Goal: Information Seeking & Learning: Learn about a topic

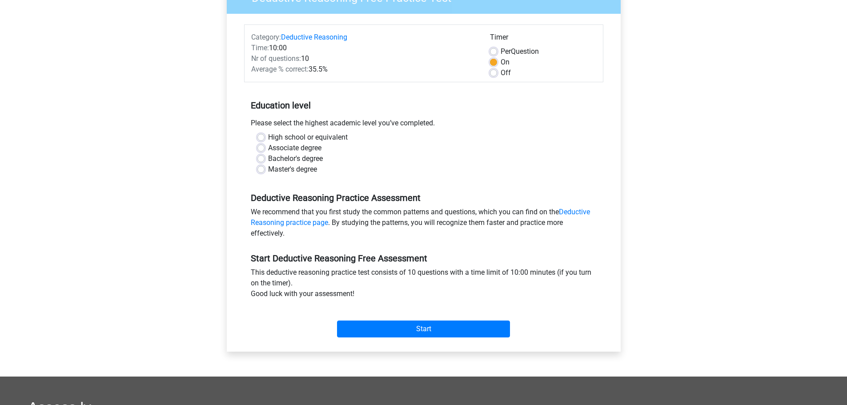
scroll to position [89, 0]
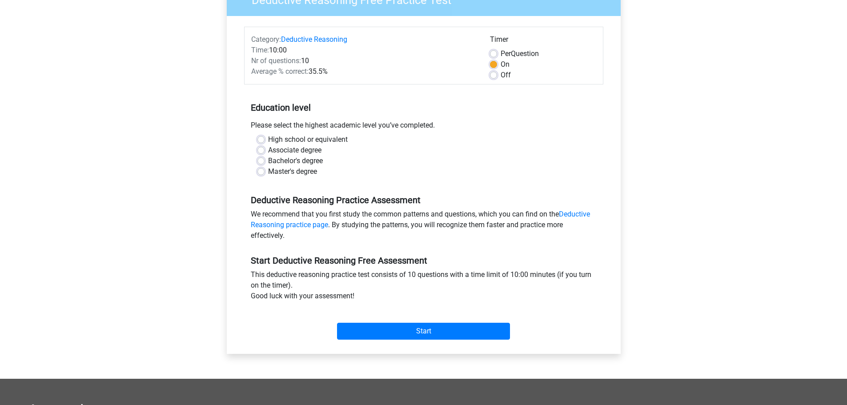
click at [268, 163] on label "Bachelor's degree" at bounding box center [295, 161] width 55 height 11
click at [265, 163] on input "Bachelor's degree" at bounding box center [260, 160] width 7 height 9
radio input "true"
click at [366, 331] on input "Start" at bounding box center [423, 331] width 173 height 17
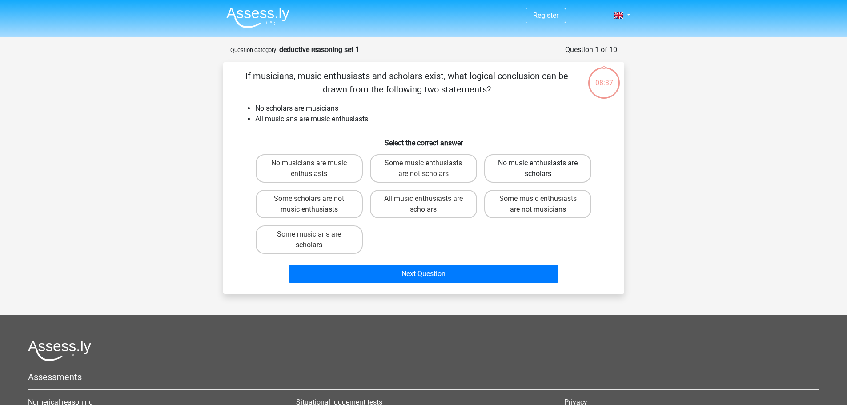
click at [516, 173] on label "No music enthusiasts are scholars" at bounding box center [537, 168] width 107 height 28
click at [538, 169] on input "No music enthusiasts are scholars" at bounding box center [541, 166] width 6 height 6
radio input "true"
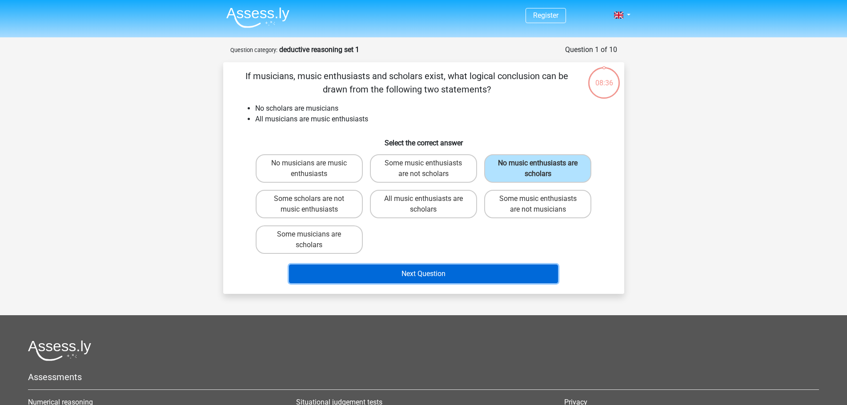
click at [453, 268] on button "Next Question" at bounding box center [423, 274] width 269 height 19
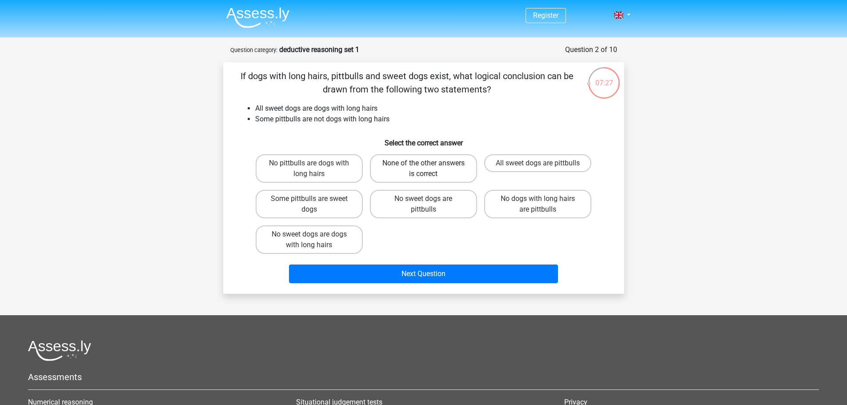
click at [398, 173] on label "None of the other answers is correct" at bounding box center [423, 168] width 107 height 28
click at [423, 169] on input "None of the other answers is correct" at bounding box center [426, 166] width 6 height 6
radio input "true"
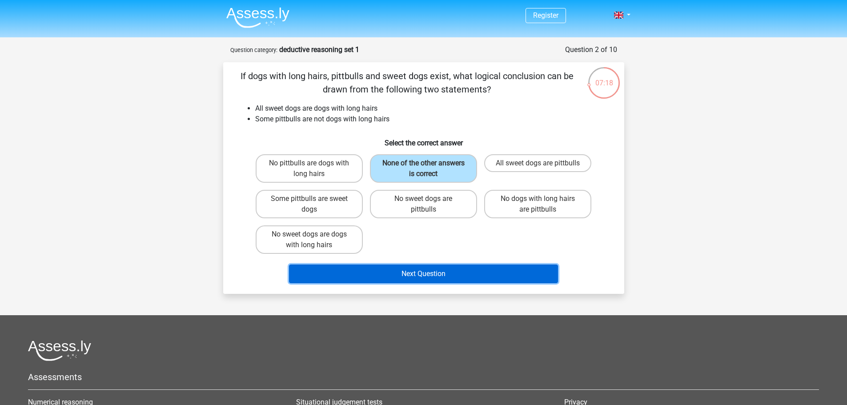
click at [345, 278] on button "Next Question" at bounding box center [423, 274] width 269 height 19
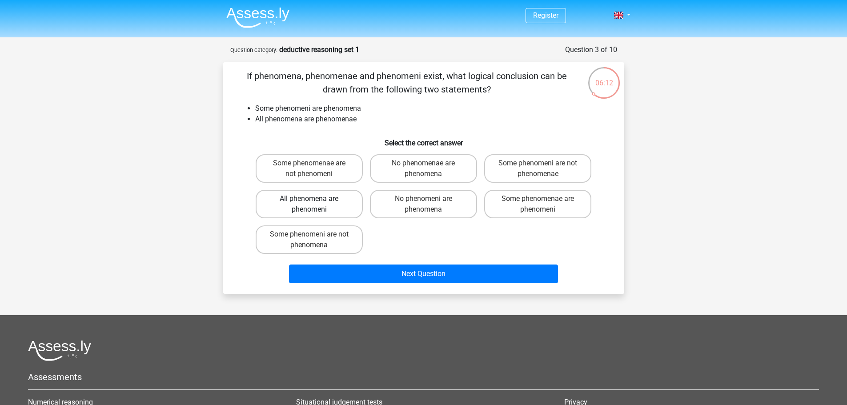
click at [337, 208] on label "All phenomena are phenomeni" at bounding box center [309, 204] width 107 height 28
click at [315, 205] on input "All phenomena are phenomeni" at bounding box center [312, 202] width 6 height 6
radio input "true"
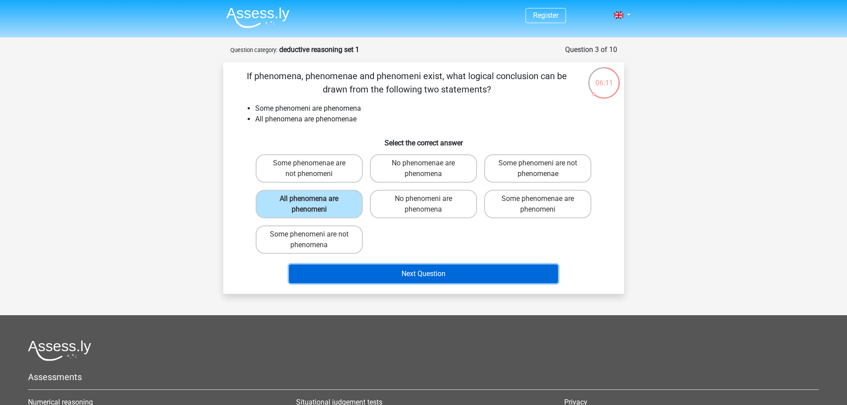
click at [379, 272] on button "Next Question" at bounding box center [423, 274] width 269 height 19
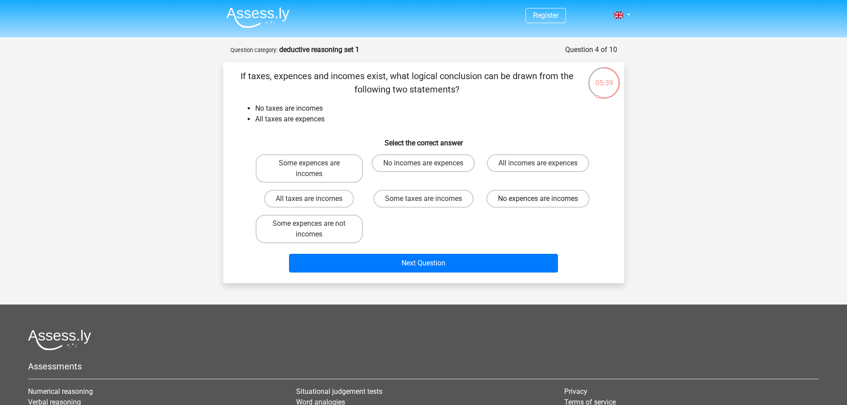
click at [509, 201] on label "No expences are incomes" at bounding box center [537, 199] width 103 height 18
click at [538, 201] on input "No expences are incomes" at bounding box center [541, 202] width 6 height 6
radio input "true"
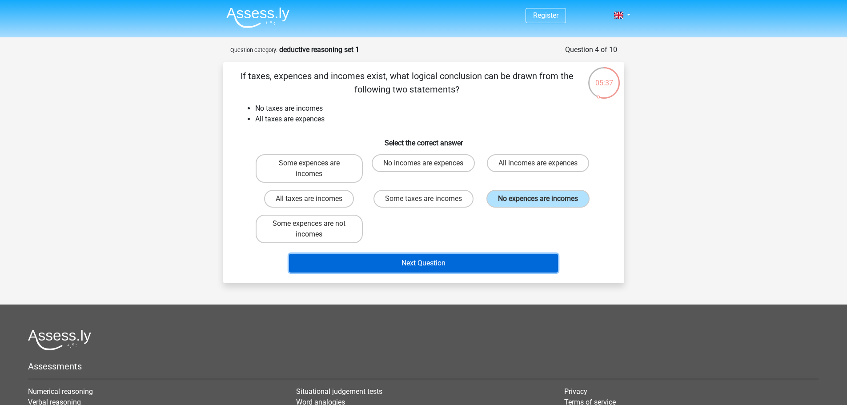
click at [402, 261] on button "Next Question" at bounding box center [423, 263] width 269 height 19
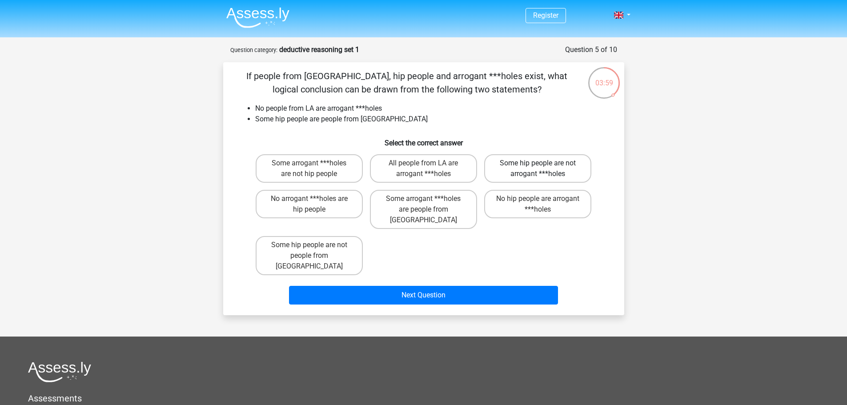
click at [508, 173] on label "Some hip people are not arrogant ***holes" at bounding box center [537, 168] width 107 height 28
click at [538, 169] on input "Some hip people are not arrogant ***holes" at bounding box center [541, 166] width 6 height 6
radio input "true"
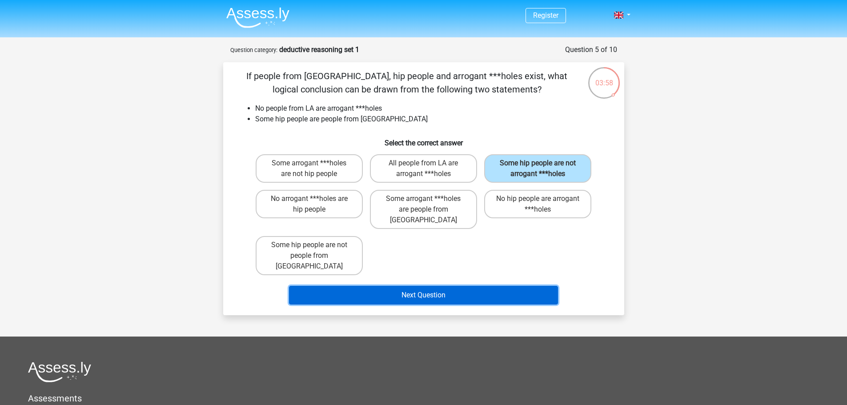
click at [466, 286] on button "Next Question" at bounding box center [423, 295] width 269 height 19
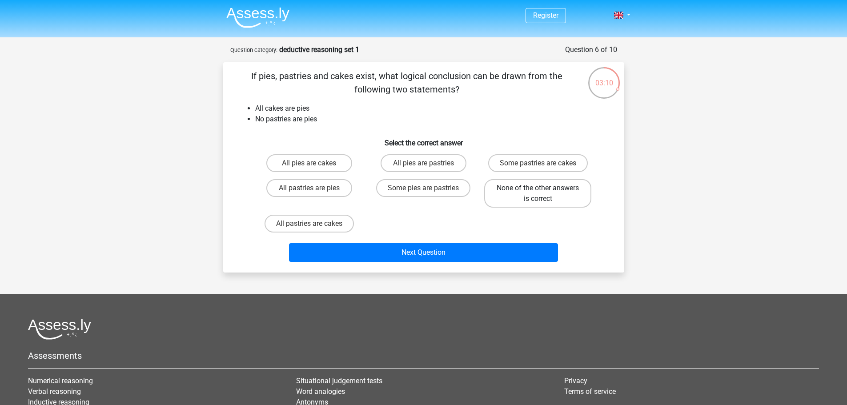
click at [564, 201] on label "None of the other answers is correct" at bounding box center [537, 193] width 107 height 28
click at [544, 194] on input "None of the other answers is correct" at bounding box center [541, 191] width 6 height 6
radio input "true"
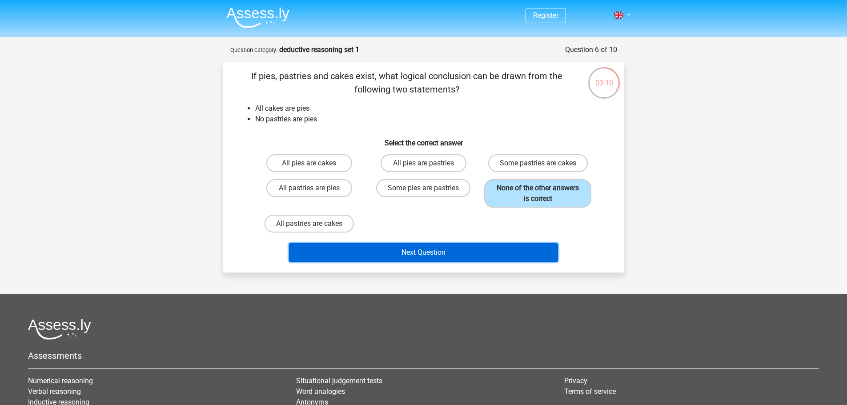
click at [490, 253] on button "Next Question" at bounding box center [423, 252] width 269 height 19
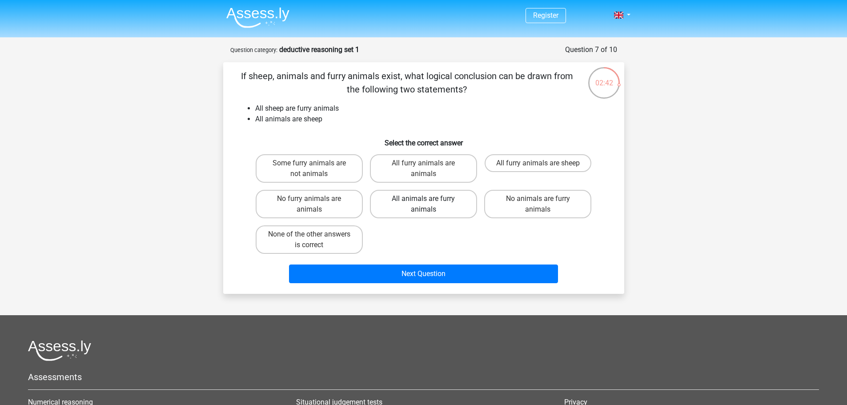
click at [407, 211] on label "All animals are furry animals" at bounding box center [423, 204] width 107 height 28
click at [423, 205] on input "All animals are furry animals" at bounding box center [426, 202] width 6 height 6
radio input "true"
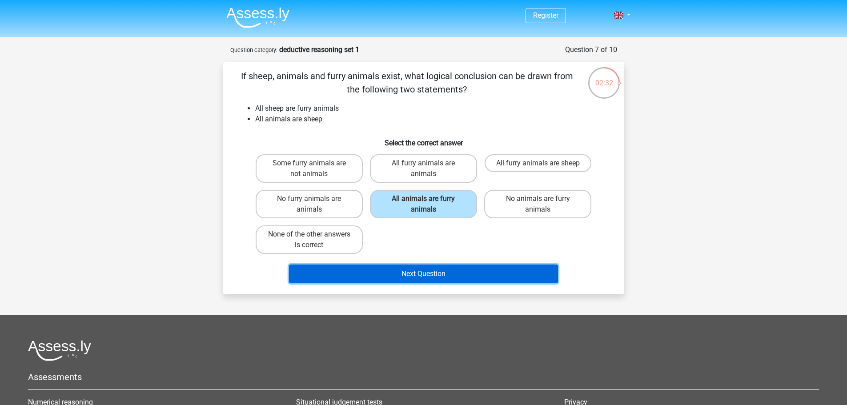
click at [411, 275] on button "Next Question" at bounding box center [423, 274] width 269 height 19
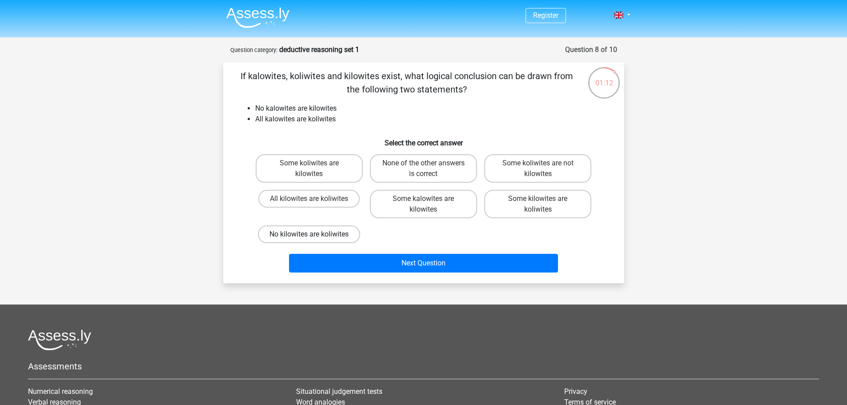
click at [347, 236] on label "No kilowites are koliwites" at bounding box center [309, 234] width 102 height 18
click at [315, 236] on input "No kilowites are koliwites" at bounding box center [312, 237] width 6 height 6
radio input "true"
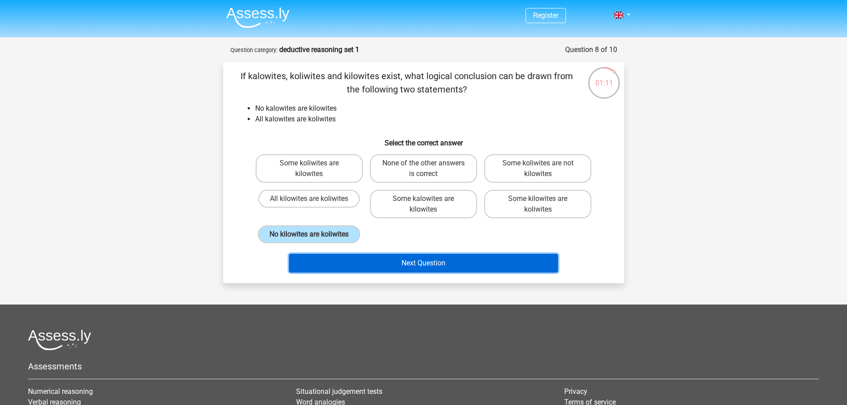
click at [385, 268] on button "Next Question" at bounding box center [423, 263] width 269 height 19
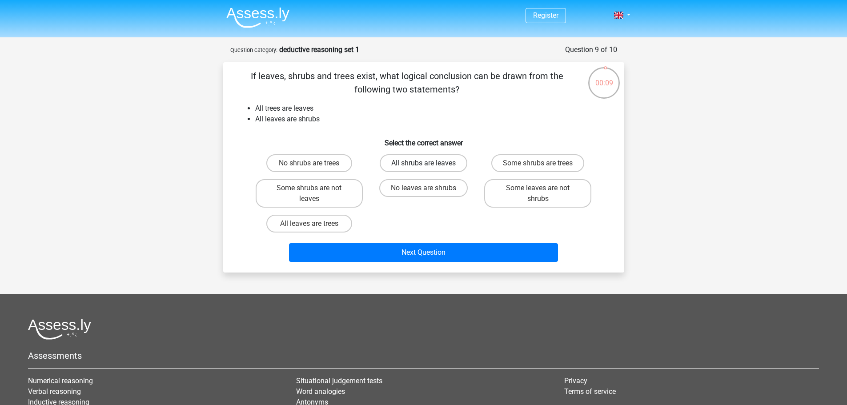
click at [394, 162] on label "All shrubs are leaves" at bounding box center [424, 163] width 88 height 18
click at [423, 163] on input "All shrubs are leaves" at bounding box center [426, 166] width 6 height 6
radio input "true"
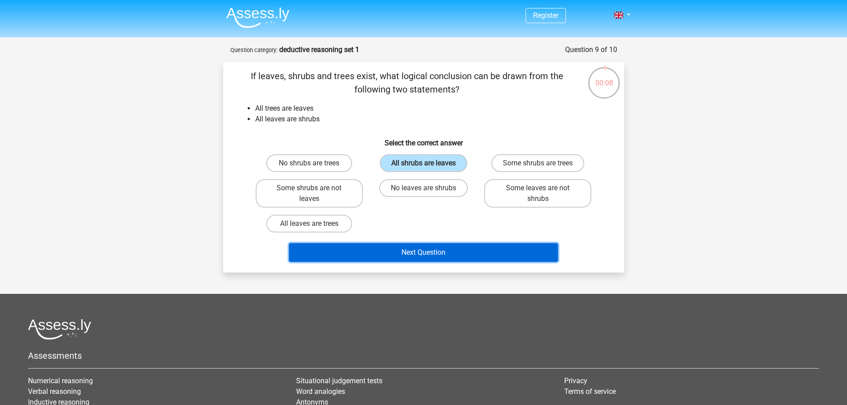
click at [357, 254] on button "Next Question" at bounding box center [423, 252] width 269 height 19
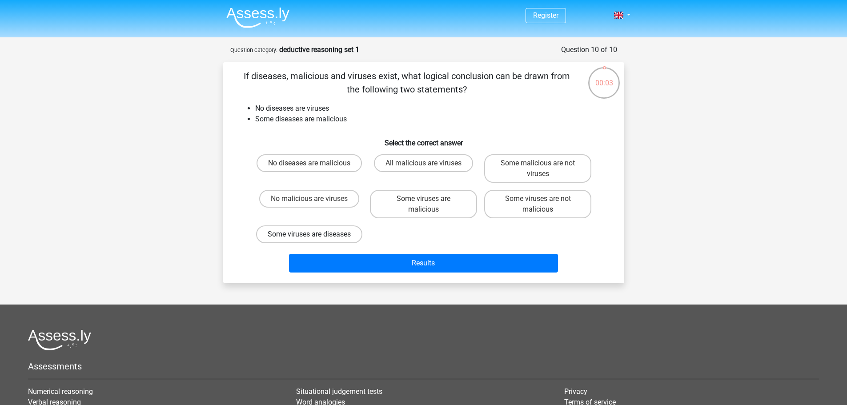
click at [304, 235] on label "Some viruses are diseases" at bounding box center [309, 234] width 106 height 18
click at [309, 235] on input "Some viruses are diseases" at bounding box center [312, 237] width 6 height 6
radio input "true"
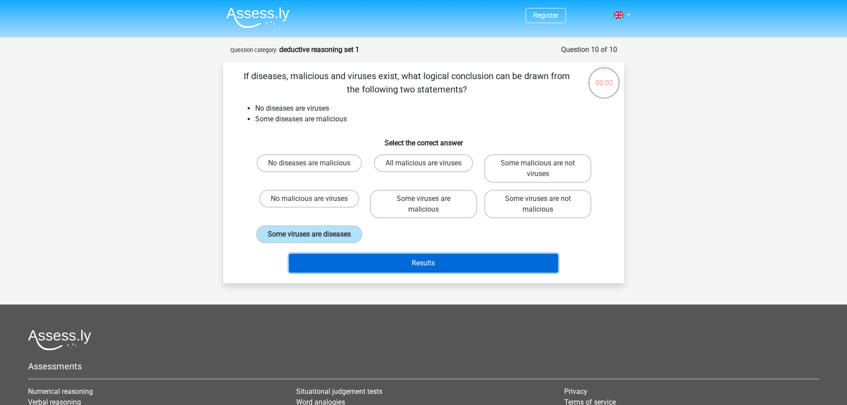
click at [311, 273] on button "Results" at bounding box center [423, 263] width 269 height 19
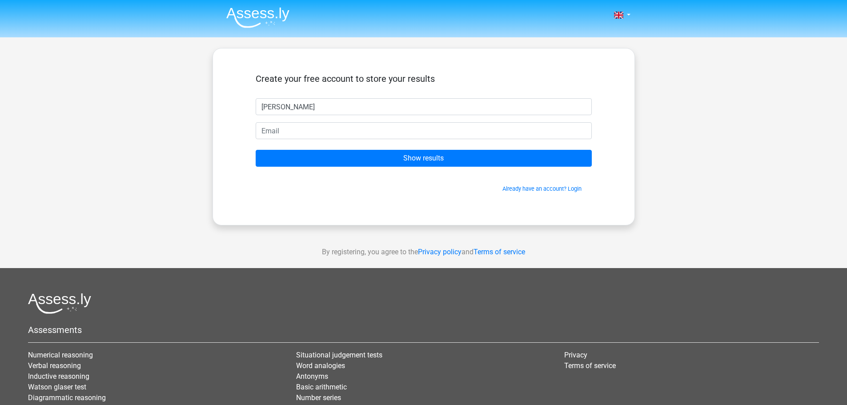
type input "[PERSON_NAME]"
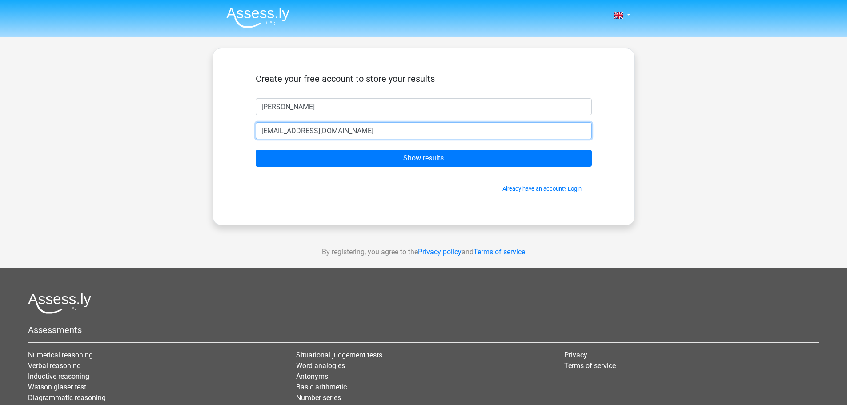
type input "[EMAIL_ADDRESS][DOMAIN_NAME]"
click at [256, 150] on input "Show results" at bounding box center [424, 158] width 336 height 17
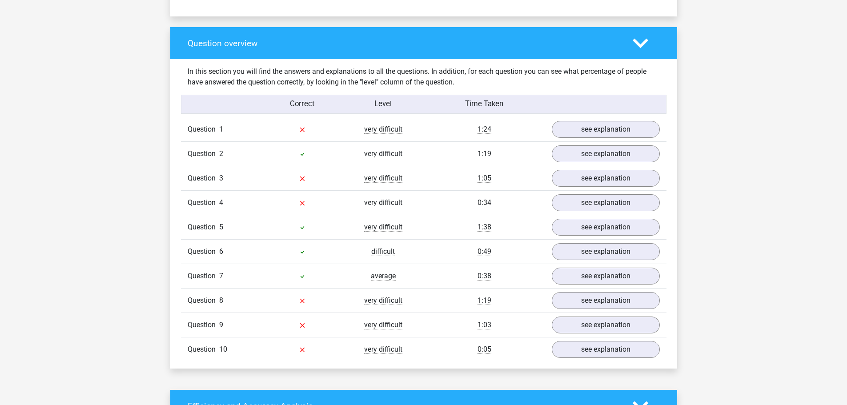
scroll to position [623, 0]
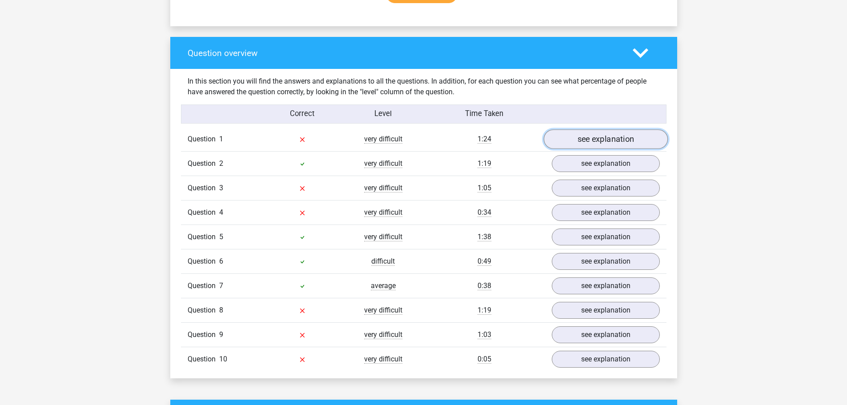
click at [581, 138] on link "see explanation" at bounding box center [605, 140] width 124 height 20
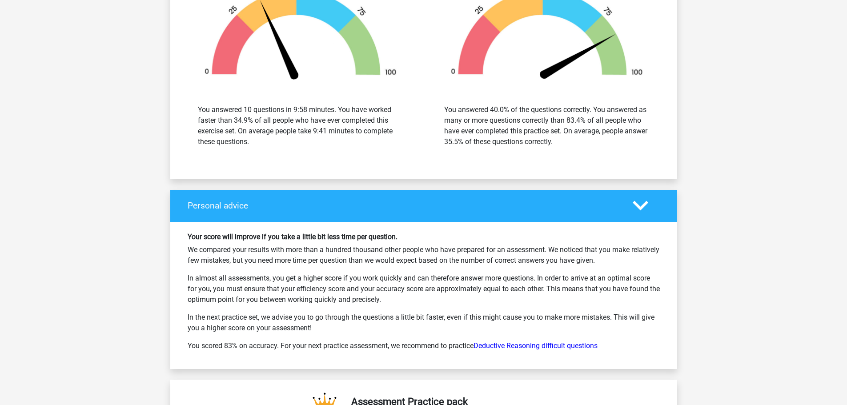
scroll to position [1512, 0]
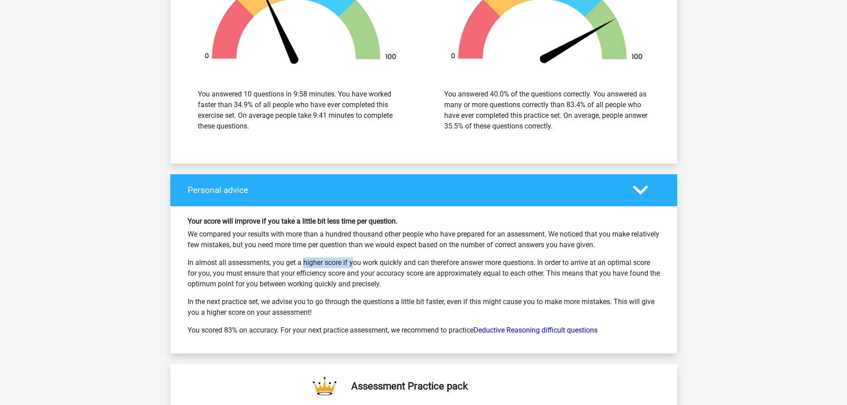
drag, startPoint x: 271, startPoint y: 259, endPoint x: 324, endPoint y: 263, distance: 53.0
click at [324, 263] on p "In almost all assessments, you get a higher score if you work quickly and can t…" at bounding box center [424, 273] width 472 height 32
click at [575, 329] on link "Deductive Reasoning difficult questions" at bounding box center [536, 330] width 124 height 8
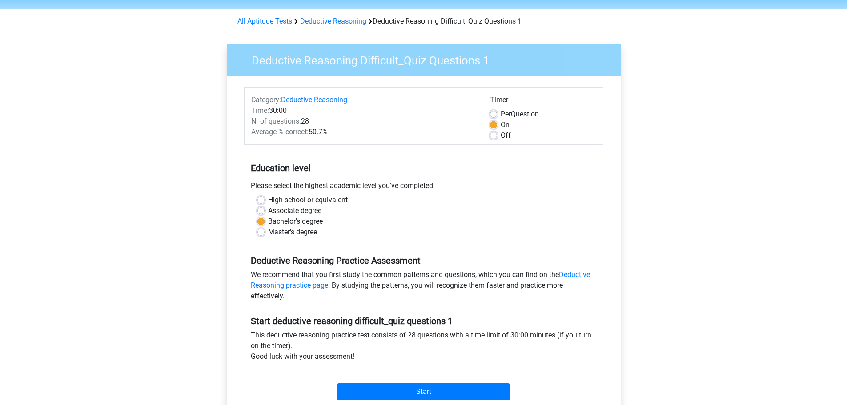
scroll to position [44, 0]
